Goal: Find specific page/section

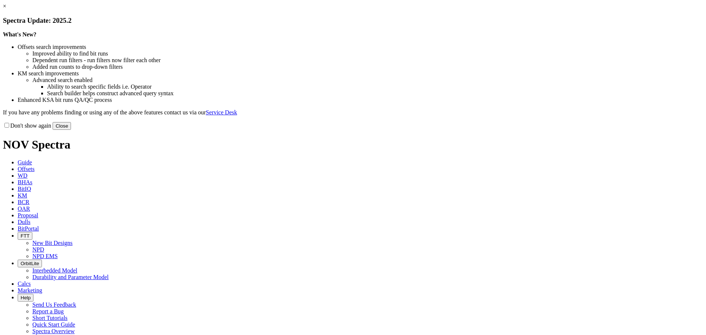
click at [71, 130] on button "Close" at bounding box center [62, 126] width 18 height 8
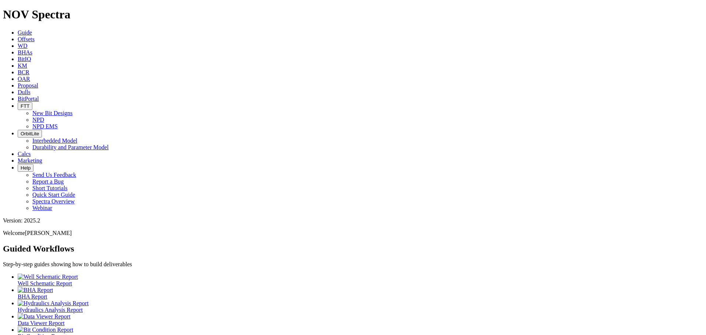
click at [29, 103] on span "FTT" at bounding box center [25, 106] width 9 height 6
click at [72, 110] on link "New Bit Designs" at bounding box center [52, 113] width 40 height 6
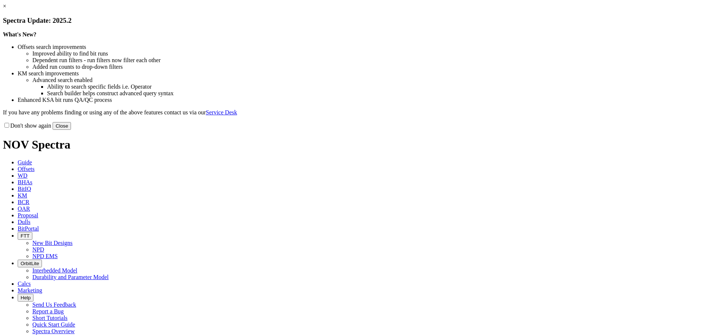
click at [71, 130] on button "Close" at bounding box center [62, 126] width 18 height 8
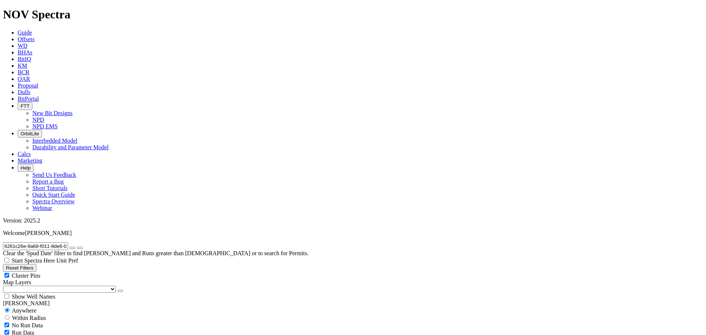
radio input "false"
radio input "true"
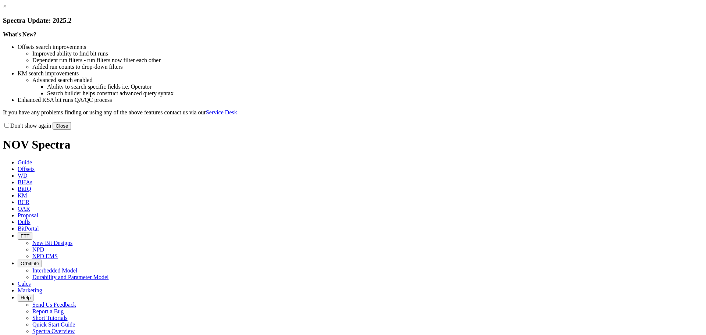
click at [71, 130] on button "Close" at bounding box center [62, 126] width 18 height 8
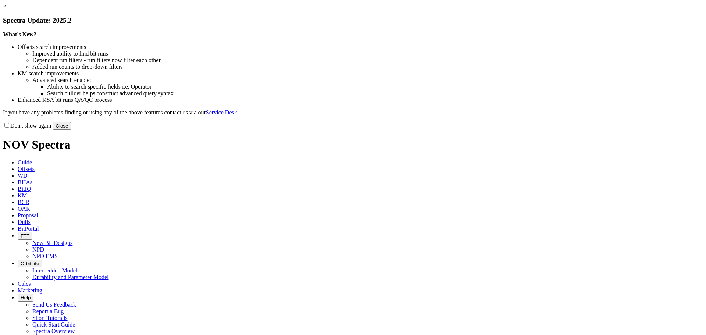
click at [71, 130] on button "Close" at bounding box center [62, 126] width 18 height 8
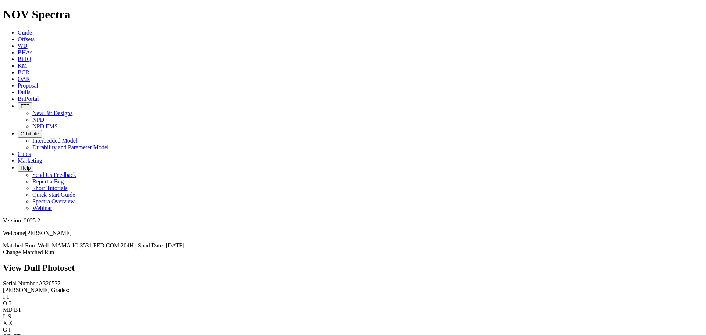
scroll to position [1030, 0]
